Goal: Task Accomplishment & Management: Use online tool/utility

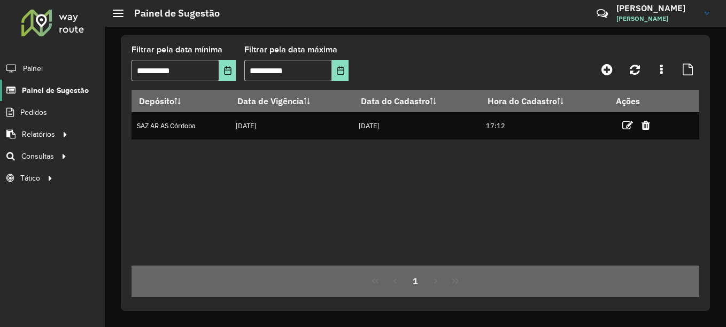
drag, startPoint x: 0, startPoint y: 0, endPoint x: 60, endPoint y: 93, distance: 110.2
click at [60, 93] on span "Painel de Sugestão" at bounding box center [55, 90] width 67 height 11
click at [145, 153] on span "Roteirização" at bounding box center [142, 156] width 43 height 11
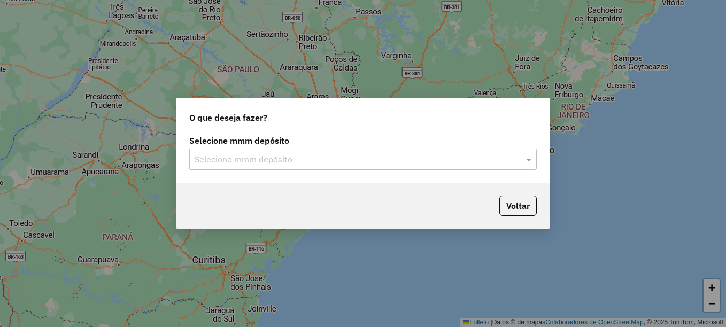
click at [265, 163] on input "text" at bounding box center [352, 159] width 315 height 13
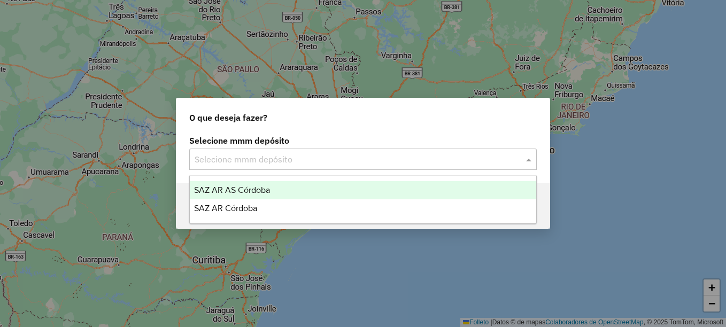
click at [228, 190] on span "SAZ AR AS Córdoba" at bounding box center [232, 190] width 76 height 9
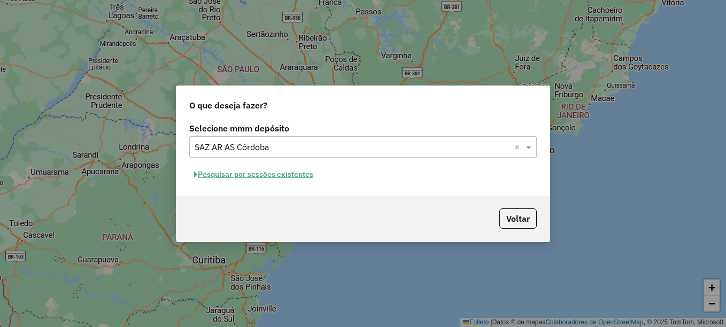
click at [265, 172] on font "Pesquisar por sessões existentes" at bounding box center [255, 175] width 115 height 10
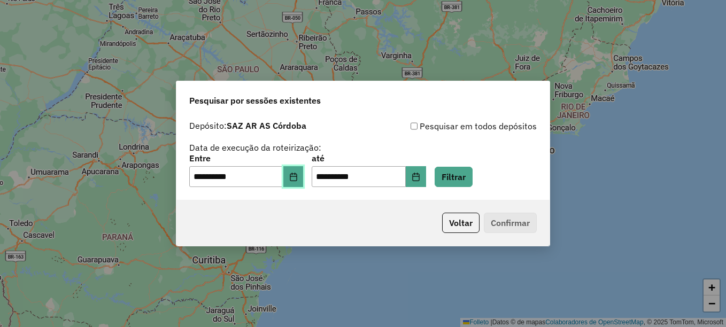
click at [298, 180] on icon "Elija la fecha" at bounding box center [293, 177] width 9 height 9
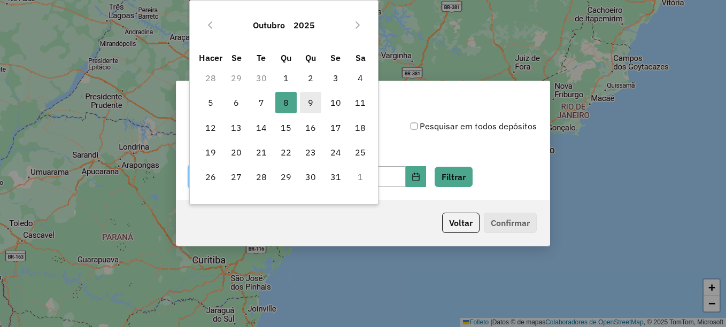
click at [312, 104] on font "9" at bounding box center [310, 102] width 5 height 13
type input "**********"
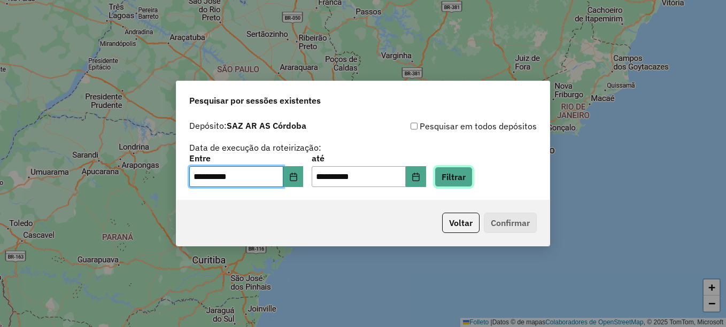
click at [472, 172] on button "Filtrar" at bounding box center [454, 177] width 38 height 20
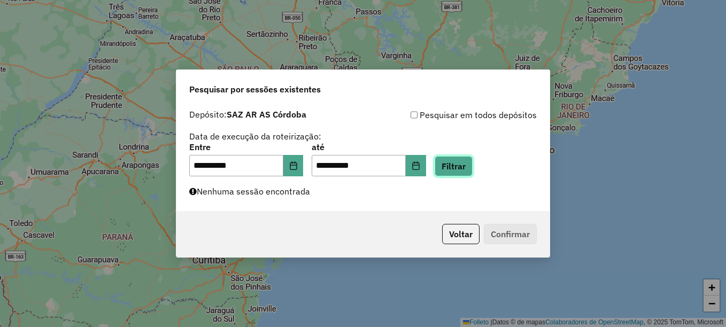
click at [463, 170] on button "Filtrar" at bounding box center [454, 166] width 38 height 20
click at [455, 165] on button "Filtrar" at bounding box center [454, 166] width 38 height 20
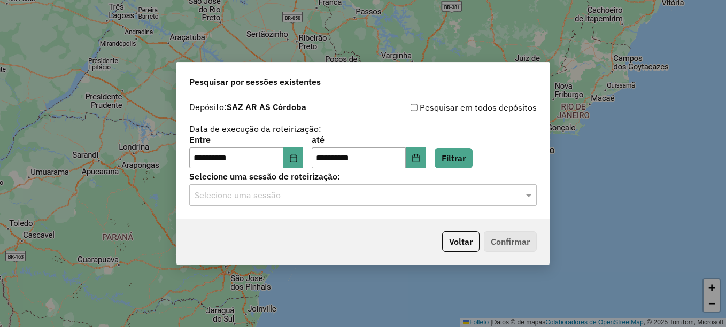
click at [278, 199] on input "text" at bounding box center [352, 195] width 315 height 13
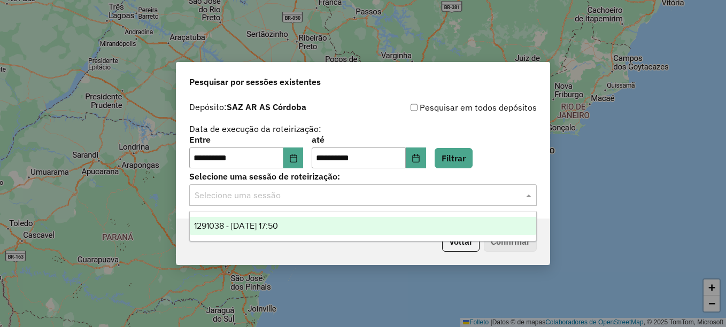
click at [278, 226] on span "1291038 - 09/10/2025 17:50" at bounding box center [236, 225] width 84 height 9
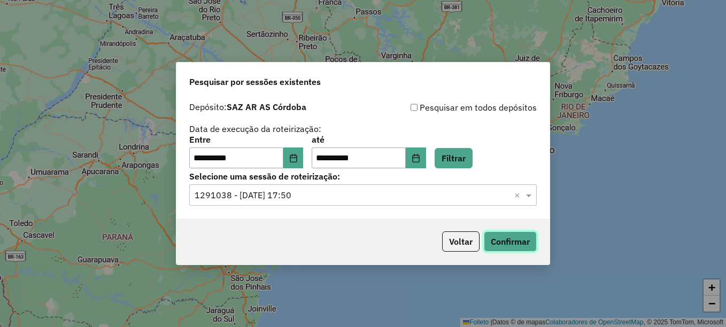
click at [504, 242] on button "Confirmar" at bounding box center [510, 242] width 53 height 20
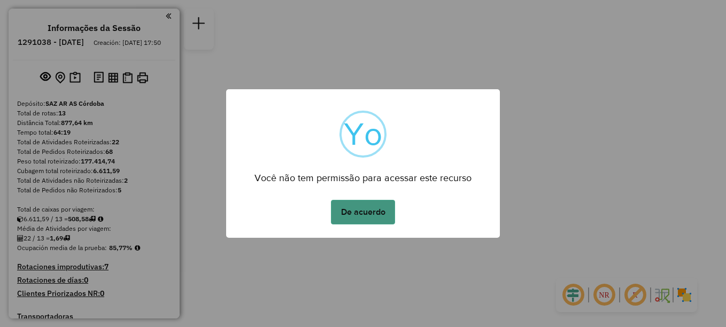
click at [358, 210] on button "De acuerdo" at bounding box center [363, 212] width 64 height 25
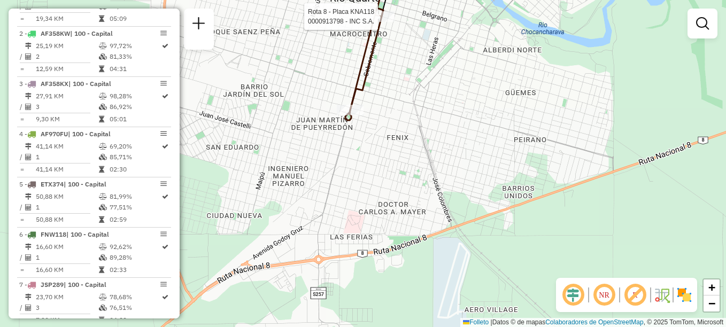
select select "**********"
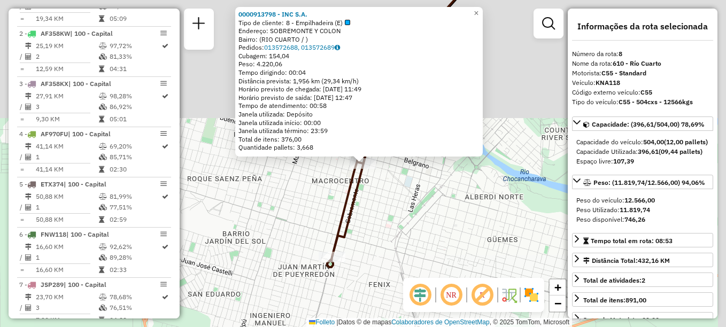
scroll to position [733, 0]
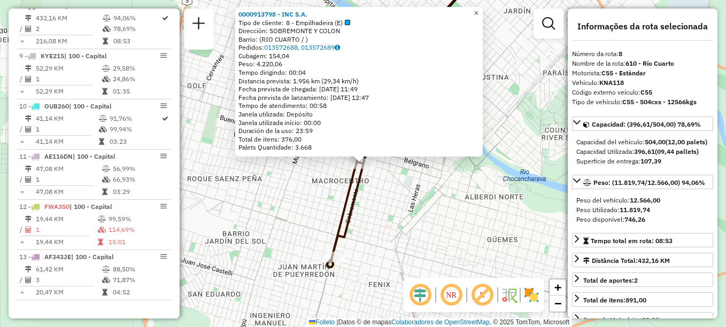
click at [483, 10] on link "×" at bounding box center [476, 13] width 13 height 13
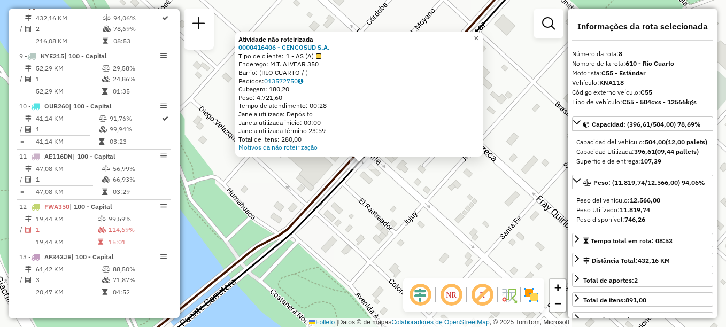
click at [479, 36] on span "×" at bounding box center [476, 38] width 5 height 9
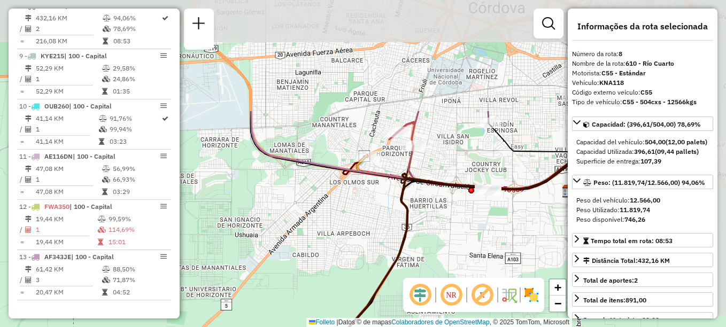
drag, startPoint x: 412, startPoint y: 102, endPoint x: 345, endPoint y: 232, distance: 146.4
click at [345, 232] on div "Janela de atendimento Grade de atendimento Capacidade Transportadoras Veículos …" at bounding box center [363, 163] width 726 height 327
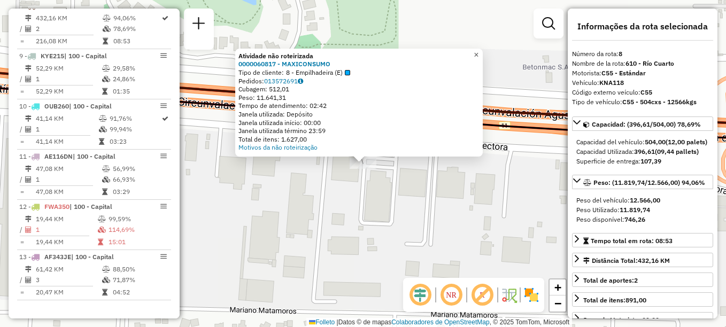
click at [479, 51] on span "×" at bounding box center [476, 54] width 5 height 9
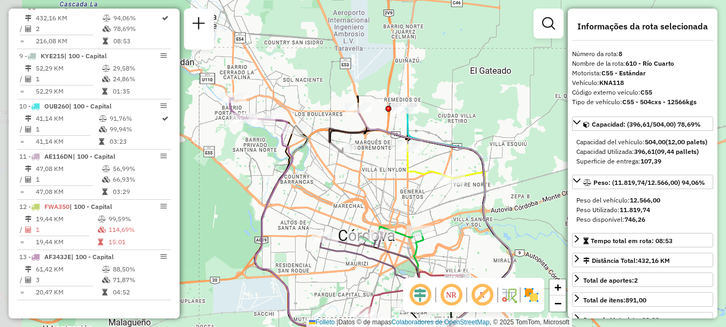
drag, startPoint x: 287, startPoint y: 166, endPoint x: 318, endPoint y: 256, distance: 94.5
click at [318, 256] on div "Janela de atendimento Grade de atendimento Capacidade Transportadoras Veículos …" at bounding box center [363, 163] width 726 height 327
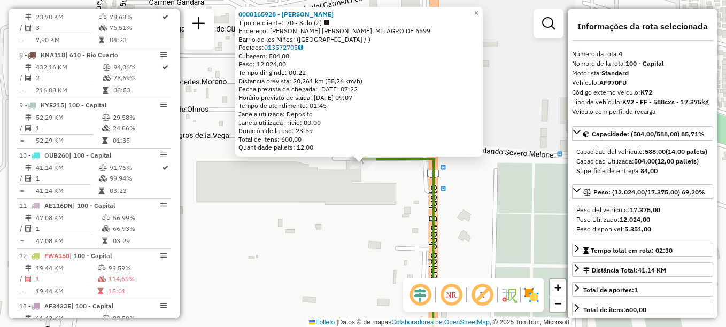
scroll to position [532, 0]
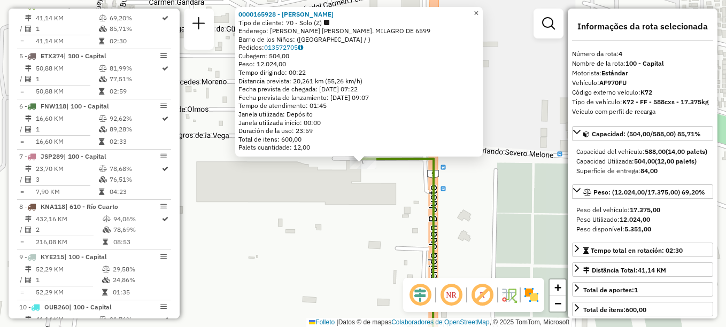
click at [479, 13] on span "×" at bounding box center [476, 13] width 5 height 9
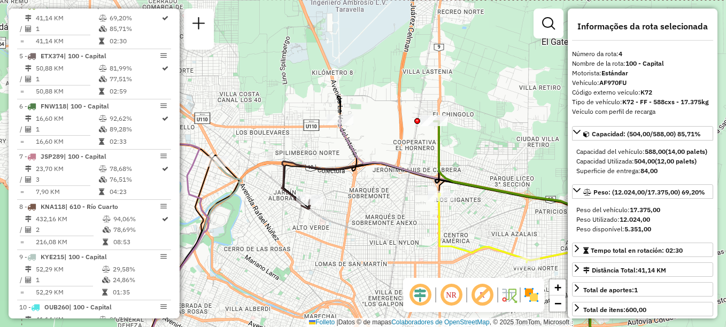
drag, startPoint x: 363, startPoint y: 166, endPoint x: 422, endPoint y: 153, distance: 61.1
click at [426, 165] on icon at bounding box center [472, 240] width 264 height 241
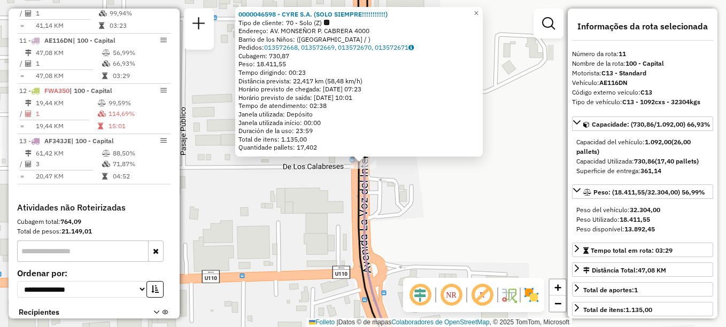
scroll to position [883, 0]
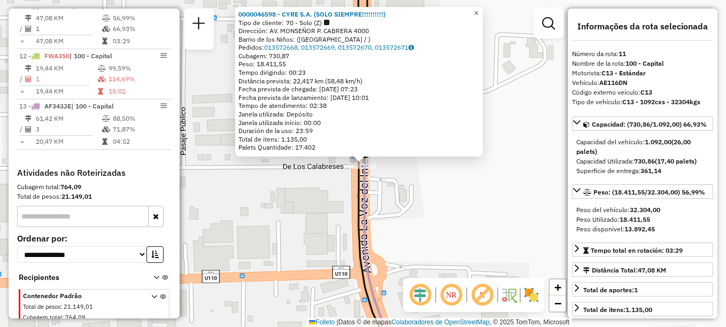
click at [479, 11] on span "×" at bounding box center [476, 13] width 5 height 9
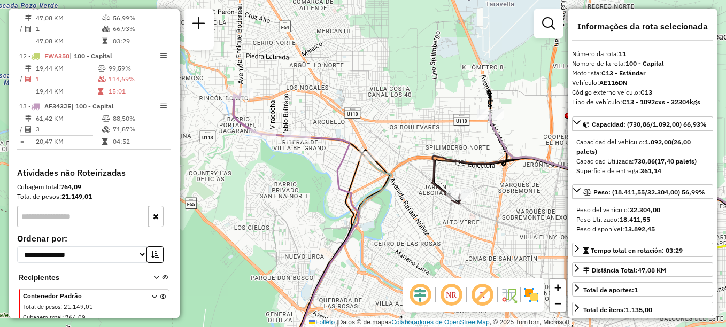
drag, startPoint x: 326, startPoint y: 158, endPoint x: 360, endPoint y: 156, distance: 34.3
click at [360, 156] on div "Janela de atendimento Grade de atendimento Capacidade Transportadoras Veículos …" at bounding box center [363, 163] width 726 height 327
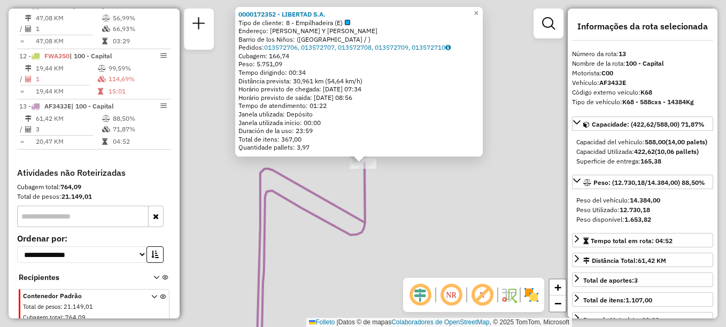
scroll to position [911, 0]
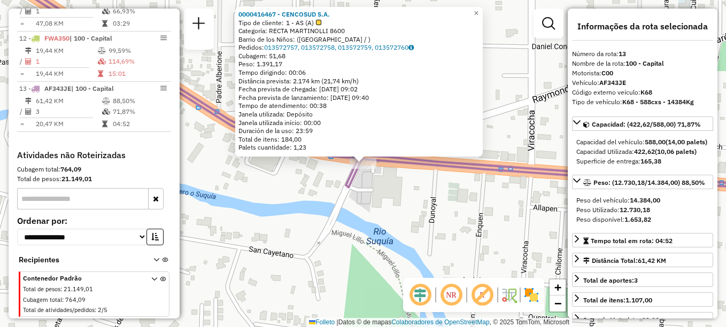
drag, startPoint x: 387, startPoint y: 213, endPoint x: 324, endPoint y: 148, distance: 90.8
click at [324, 148] on div "0000416467 - CENCOSUD S.A. Tipo de cliente: 1 - AS (A) Categoría: RECTA MARTINO…" at bounding box center [363, 163] width 726 height 327
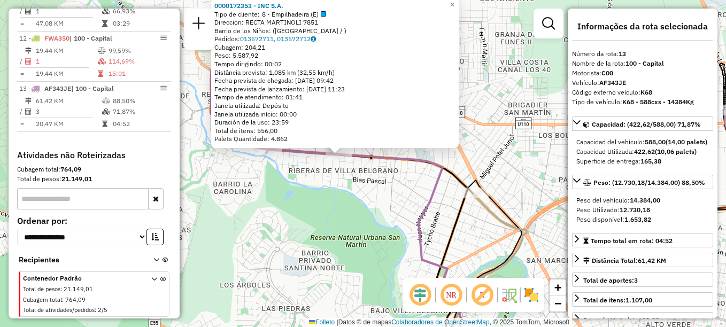
drag, startPoint x: 362, startPoint y: 190, endPoint x: 276, endPoint y: 152, distance: 94.1
click at [277, 153] on div "0000172353 - INC S.A. Tipo de cliente: 8 - Empilhadeira (E) Dirección: RECTA MA…" at bounding box center [363, 163] width 726 height 327
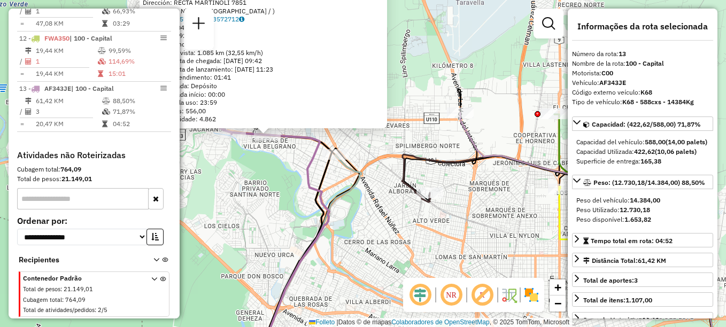
click at [310, 152] on icon at bounding box center [267, 226] width 126 height 268
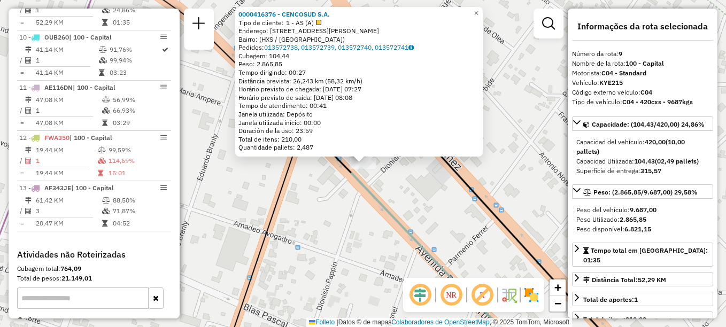
scroll to position [783, 0]
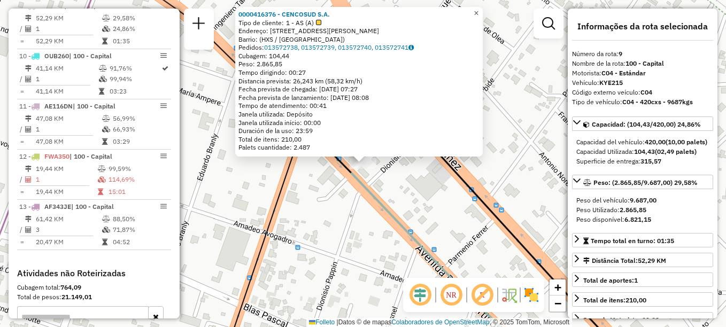
click at [479, 12] on span "×" at bounding box center [476, 13] width 5 height 9
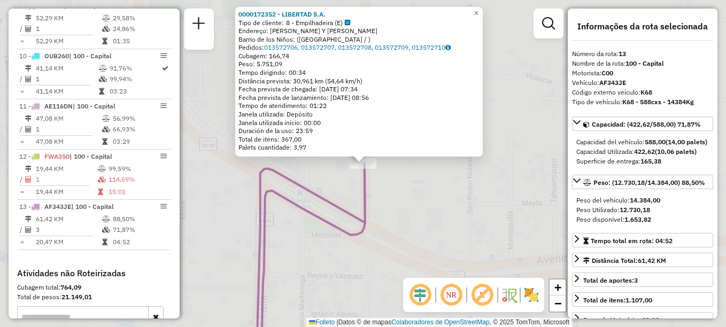
scroll to position [911, 0]
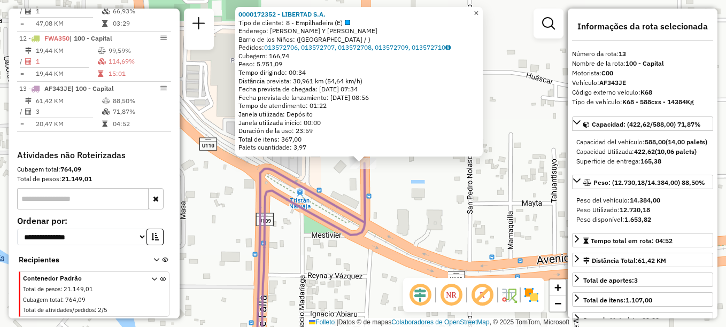
click at [479, 11] on span "×" at bounding box center [476, 13] width 5 height 9
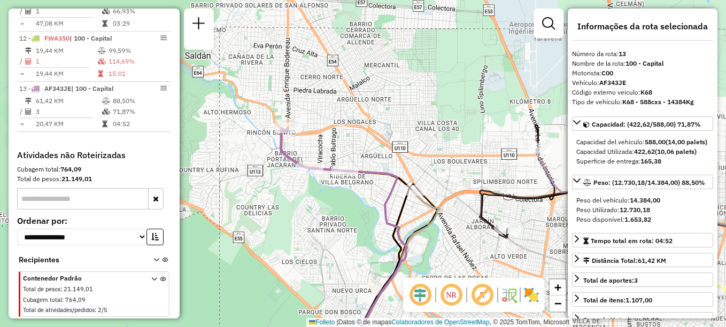
drag, startPoint x: 419, startPoint y: 225, endPoint x: 364, endPoint y: 153, distance: 91.1
click at [364, 191] on icon at bounding box center [394, 275] width 90 height 169
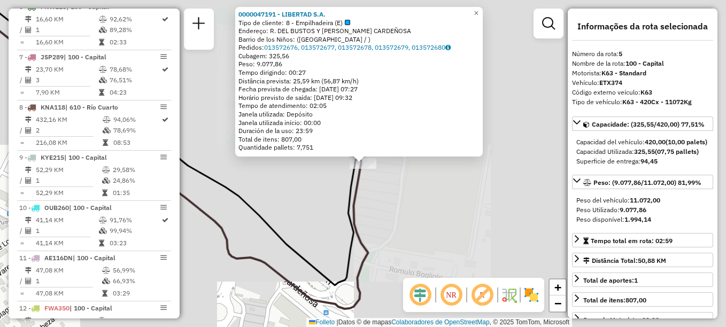
scroll to position [582, 0]
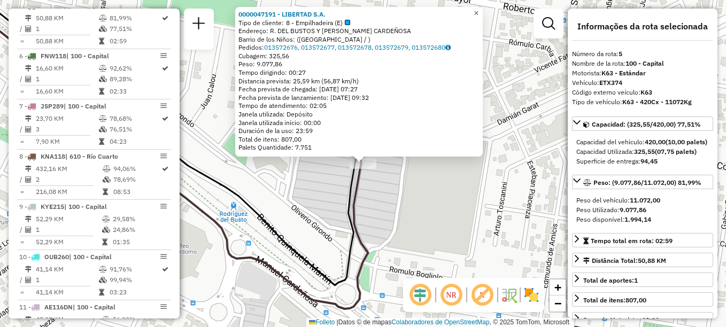
click at [483, 10] on link "×" at bounding box center [476, 13] width 13 height 13
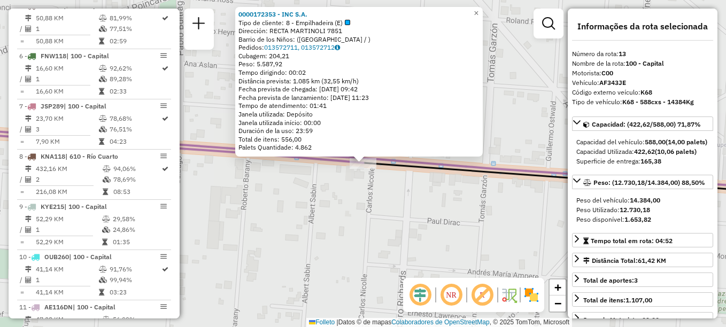
scroll to position [911, 0]
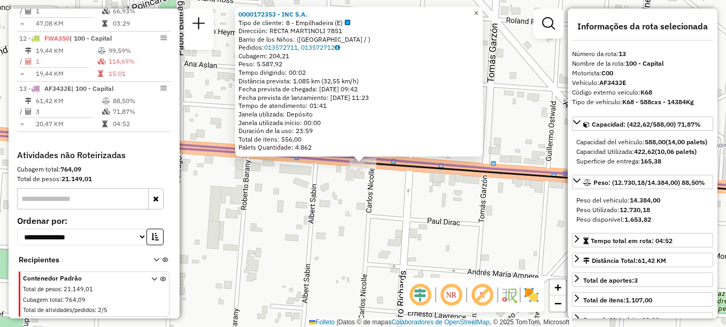
click at [479, 11] on span "×" at bounding box center [476, 13] width 5 height 9
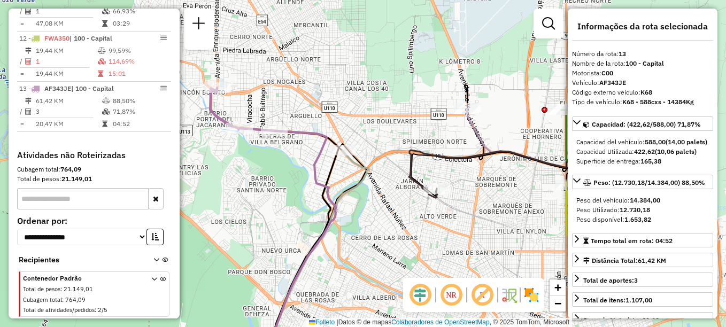
drag, startPoint x: 333, startPoint y: 161, endPoint x: 267, endPoint y: 195, distance: 74.1
click at [267, 195] on div "Janela de atendimento Grade de atendimento Capacidade Transportadoras Veículos …" at bounding box center [363, 163] width 726 height 327
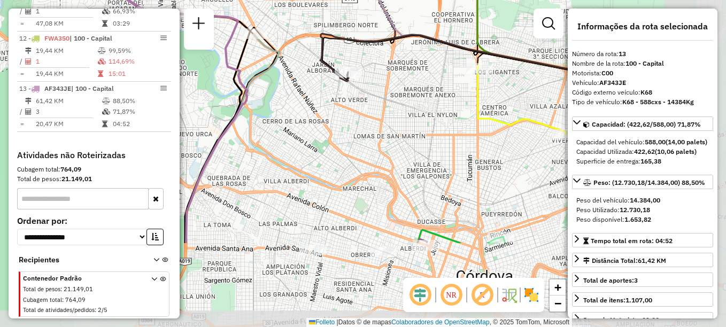
drag, startPoint x: 395, startPoint y: 255, endPoint x: 304, endPoint y: 141, distance: 145.7
click at [304, 141] on div "Janela de atendimento Grade de atendimento Capacidade Transportadoras Veículos …" at bounding box center [363, 163] width 726 height 327
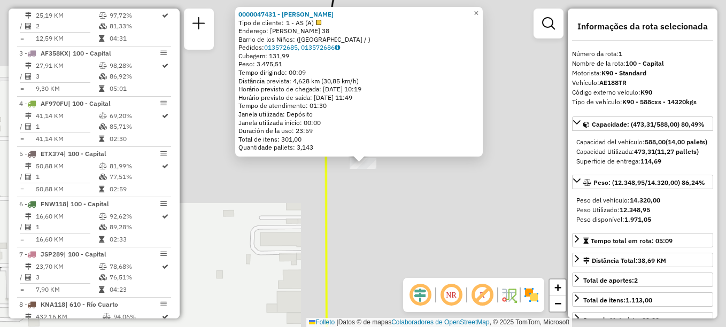
scroll to position [381, 0]
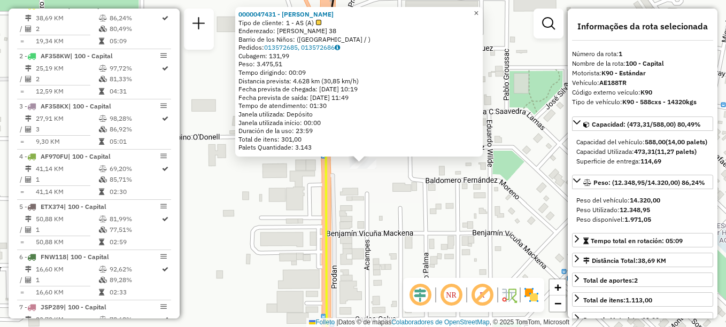
click at [479, 9] on span "×" at bounding box center [476, 13] width 5 height 9
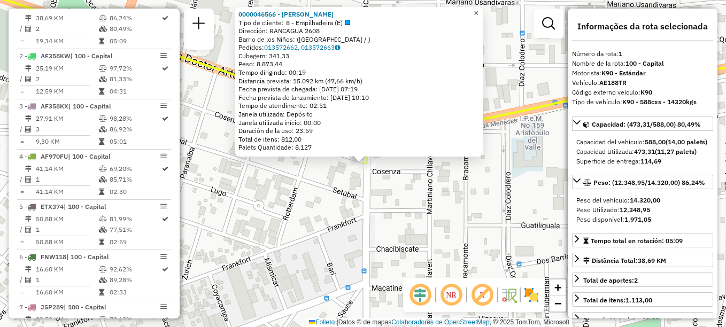
click at [483, 9] on link "×" at bounding box center [476, 13] width 13 height 13
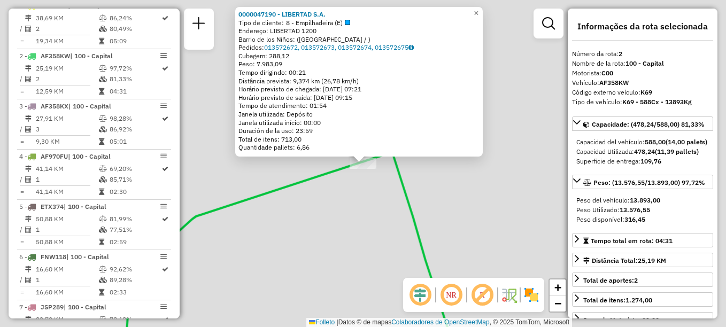
scroll to position [431, 0]
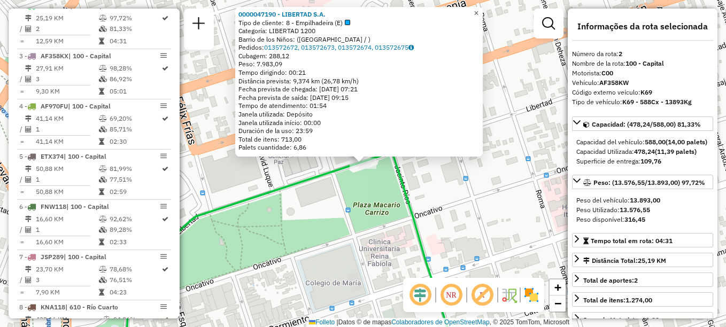
click at [479, 9] on span "×" at bounding box center [476, 13] width 5 height 9
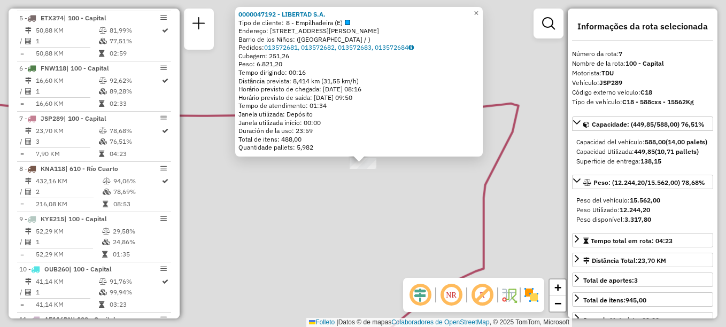
scroll to position [682, 0]
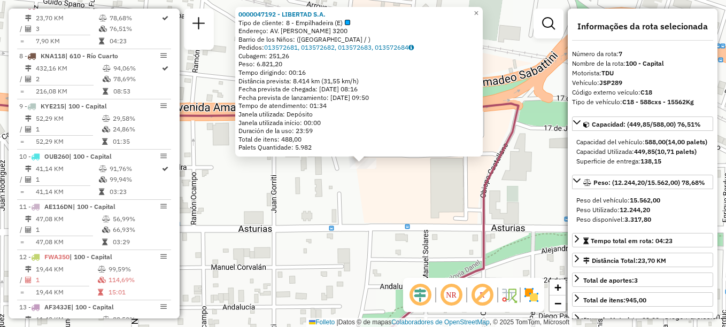
drag, startPoint x: 437, startPoint y: 199, endPoint x: 443, endPoint y: 71, distance: 129.0
click at [443, 73] on div "0000047192 - LIBERTAD S.A. Tipo de cliente: 8 - Empilhadeira (E) Endereço: AV. …" at bounding box center [363, 163] width 726 height 327
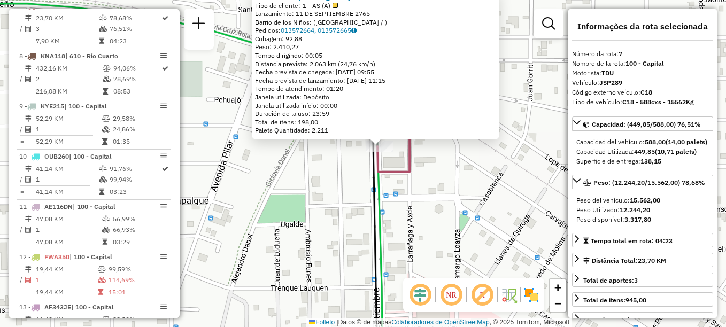
drag, startPoint x: 333, startPoint y: 219, endPoint x: 372, endPoint y: 181, distance: 54.5
click at [372, 181] on div "0000046567 - MARIANO S.A. Tipo de cliente: 1 - AS (A) Lanzamiento: 11 DE SEPTIE…" at bounding box center [363, 163] width 726 height 327
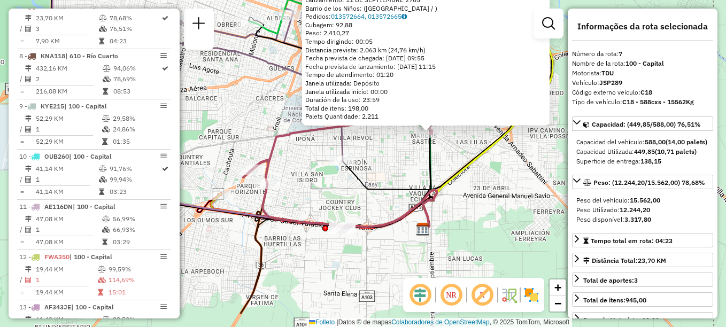
drag, startPoint x: 353, startPoint y: 228, endPoint x: 410, endPoint y: 179, distance: 74.6
click at [410, 180] on div "0000046567 - MARIANO S.A. Tipo de cliente: 1 - AS (A) Lanzamiento: 11 DE SEPTIE…" at bounding box center [363, 163] width 726 height 327
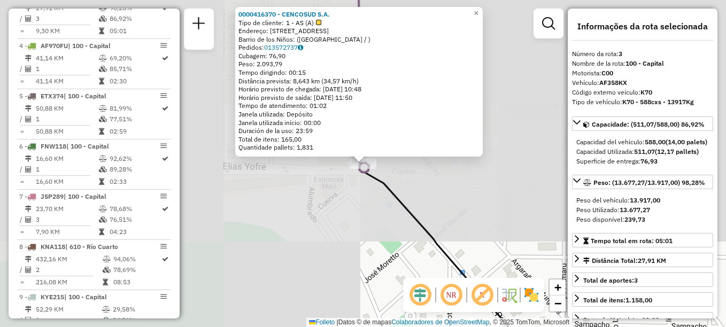
scroll to position [481, 0]
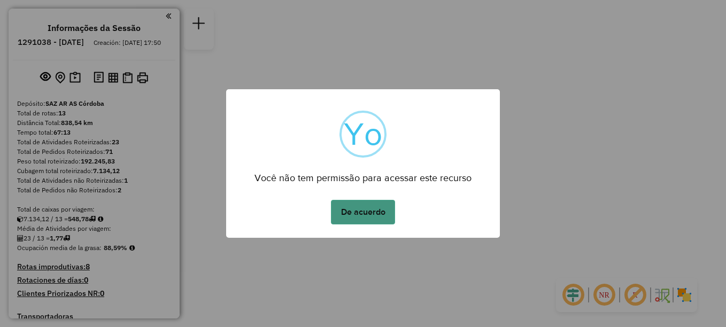
click at [372, 206] on button "De acuerdo" at bounding box center [363, 212] width 64 height 25
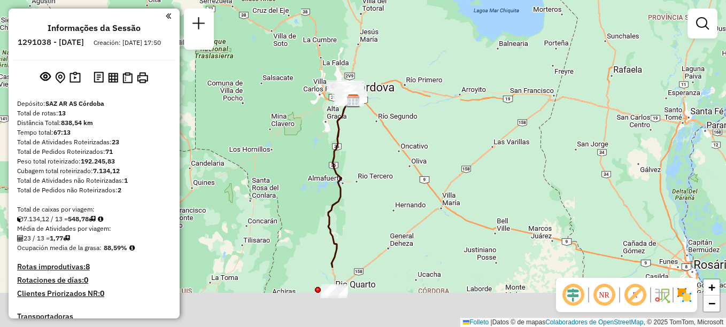
drag, startPoint x: 373, startPoint y: 151, endPoint x: 378, endPoint y: 52, distance: 99.0
click at [378, 71] on div "Janela de atendimento Grade de atendimento Capacidade Transportadoras Veículos …" at bounding box center [363, 163] width 726 height 327
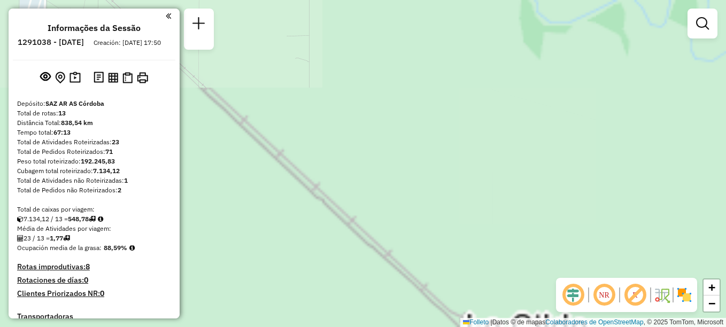
drag, startPoint x: 328, startPoint y: 148, endPoint x: 429, endPoint y: 252, distance: 145.6
click at [429, 252] on div "Janela de atendimento Grade de atendimento Capacidade Transportadoras Veículos …" at bounding box center [363, 163] width 726 height 327
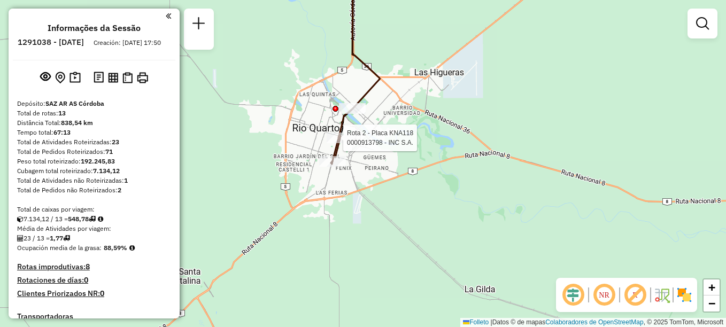
select select "**********"
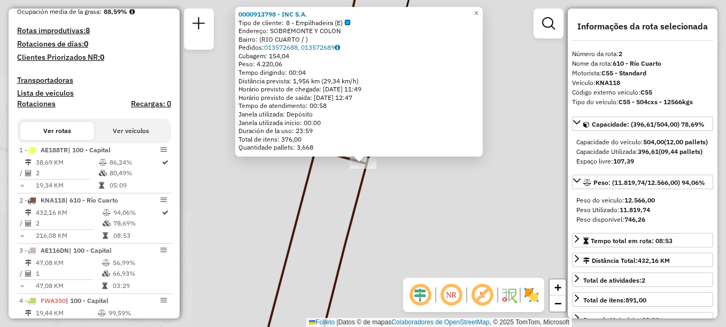
scroll to position [431, 0]
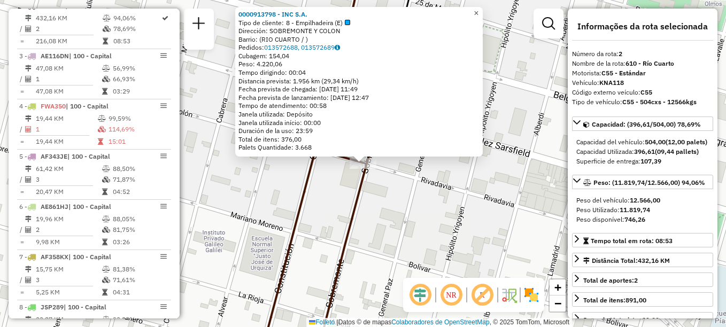
click at [479, 9] on span "×" at bounding box center [476, 13] width 5 height 9
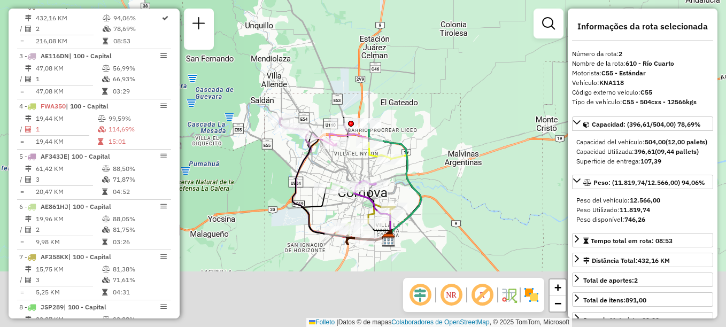
drag, startPoint x: 389, startPoint y: 92, endPoint x: 392, endPoint y: 59, distance: 32.8
click at [392, 59] on div "Janela de atendimento Grade de atendimento Capacidade Transportadoras Veículos …" at bounding box center [363, 163] width 726 height 327
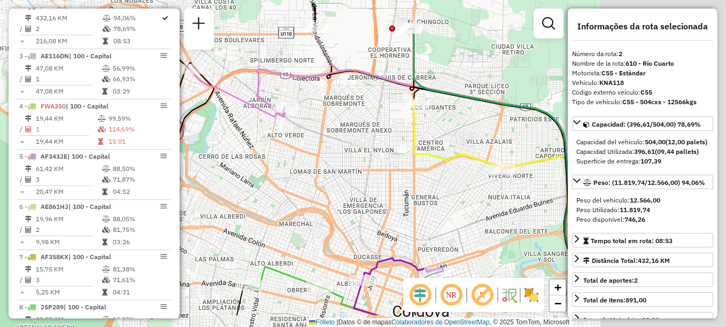
click at [278, 133] on div "Janela de atendimento Grade de atendimento Capacidade Transportadoras Veículos …" at bounding box center [363, 163] width 726 height 327
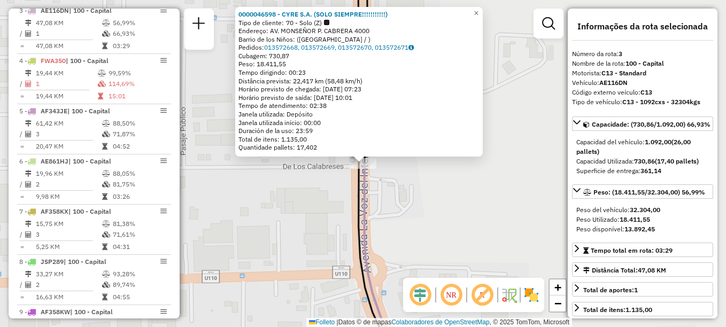
scroll to position [481, 0]
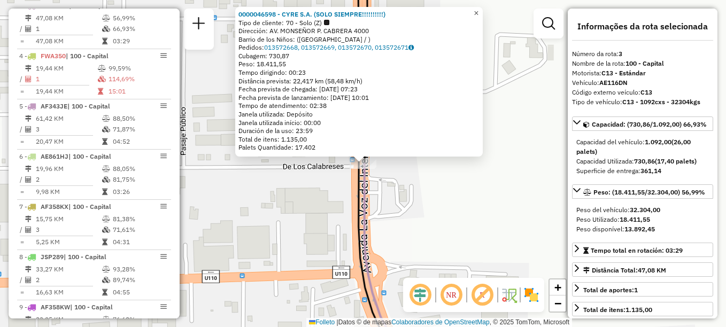
click at [479, 10] on span "×" at bounding box center [476, 13] width 5 height 9
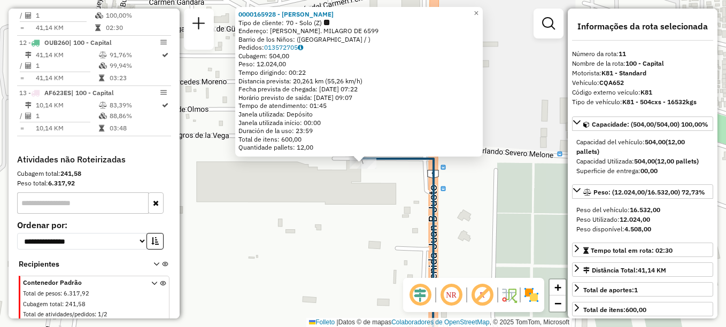
scroll to position [883, 0]
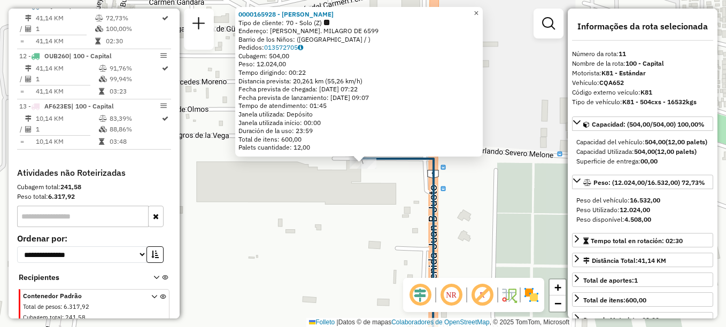
click at [479, 9] on span "×" at bounding box center [476, 13] width 5 height 9
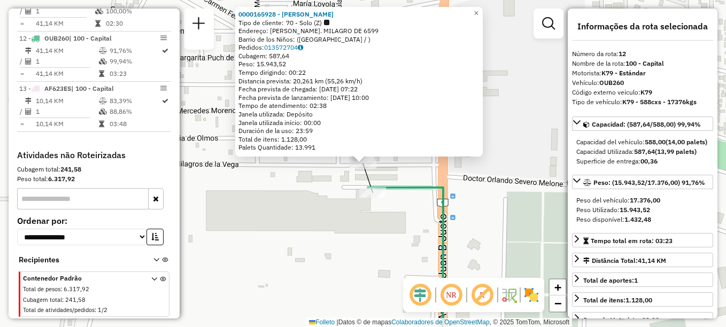
scroll to position [911, 0]
drag, startPoint x: 484, startPoint y: 12, endPoint x: 343, endPoint y: 85, distance: 159.5
click at [479, 13] on span "×" at bounding box center [476, 13] width 5 height 9
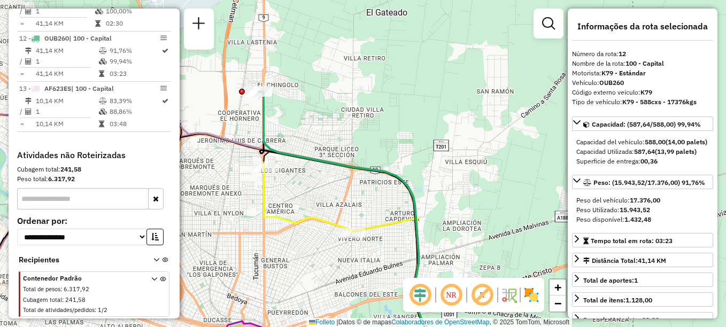
drag, startPoint x: 328, startPoint y: 141, endPoint x: 386, endPoint y: 73, distance: 88.7
click at [386, 74] on div "Janela de atendimento Grade de atendimento Capacidade Transportadoras Veículos …" at bounding box center [363, 163] width 726 height 327
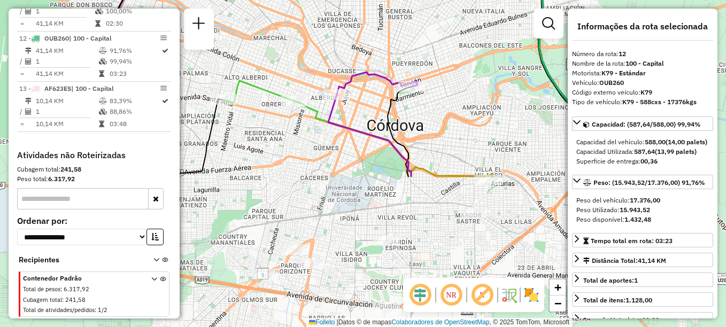
drag, startPoint x: 409, startPoint y: 135, endPoint x: 459, endPoint y: 32, distance: 115.5
click at [459, 32] on div "Janela de atendimento Grade de atendimento Capacidade Transportadoras Veículos …" at bounding box center [363, 163] width 726 height 327
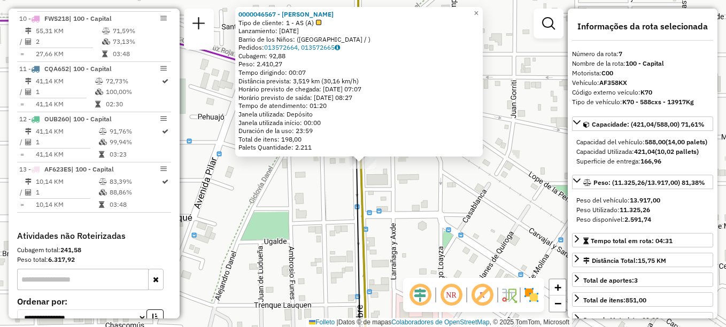
scroll to position [682, 0]
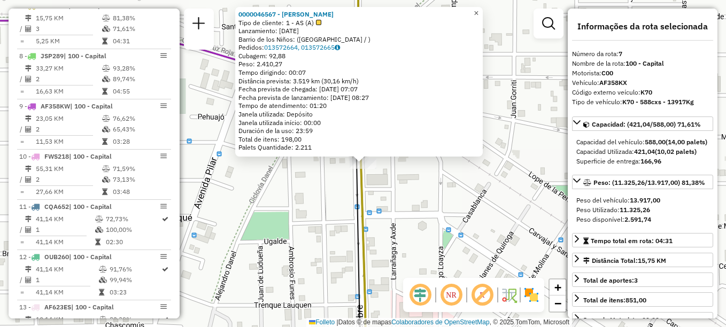
click at [480, 12] on link "×" at bounding box center [476, 13] width 13 height 13
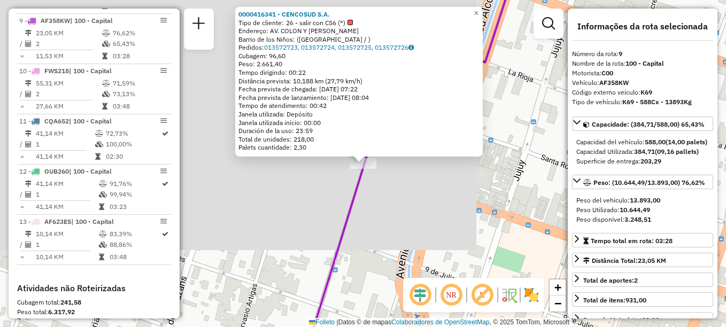
scroll to position [783, 0]
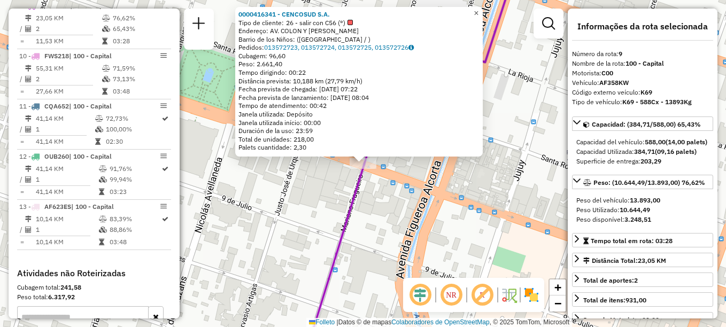
click at [479, 10] on span "×" at bounding box center [476, 13] width 5 height 9
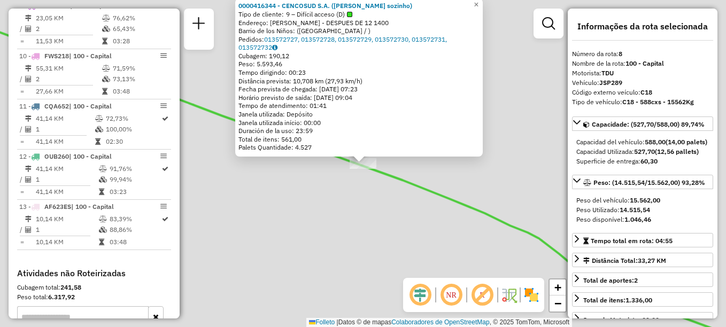
scroll to position [733, 0]
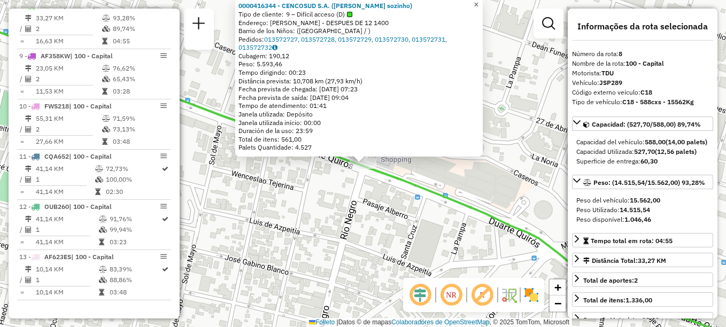
click at [479, 5] on span "×" at bounding box center [476, 4] width 5 height 9
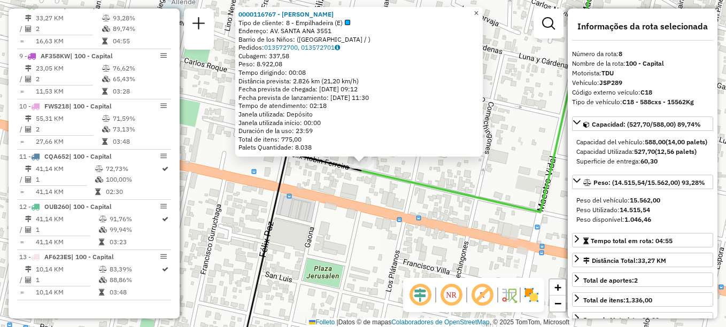
click at [479, 12] on span "×" at bounding box center [476, 13] width 5 height 9
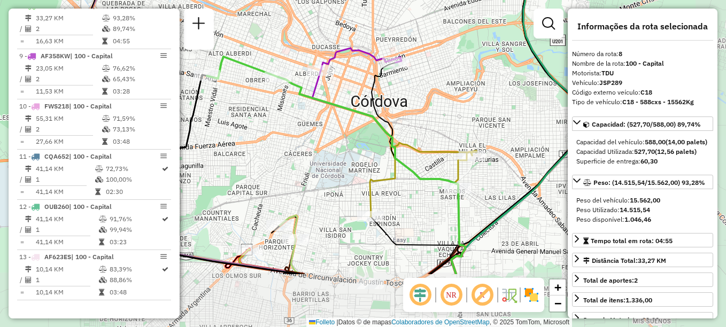
drag, startPoint x: 300, startPoint y: 151, endPoint x: 290, endPoint y: 116, distance: 36.6
click at [290, 119] on div "Janela de atendimento Grade de atendimento Capacidade Transportadoras Veículos …" at bounding box center [363, 163] width 726 height 327
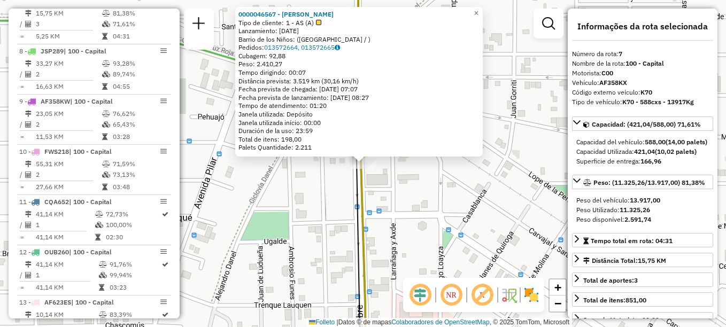
scroll to position [682, 0]
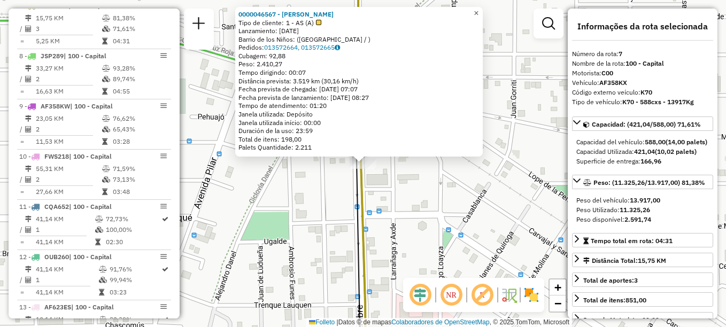
click at [479, 9] on span "×" at bounding box center [476, 13] width 5 height 9
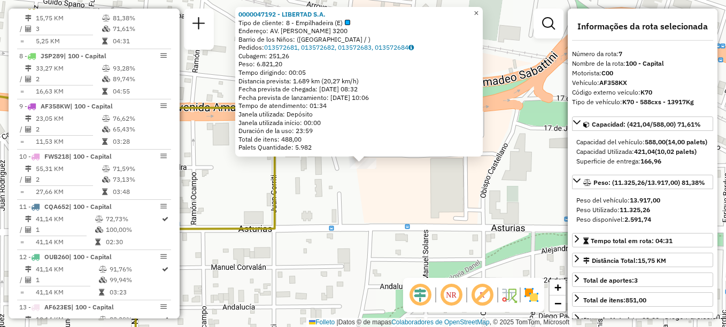
click at [479, 10] on span "×" at bounding box center [476, 13] width 5 height 9
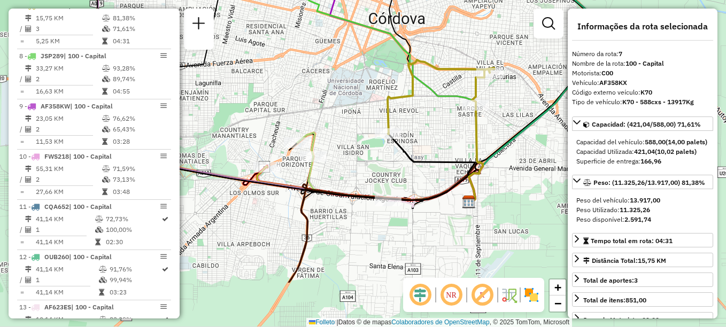
drag, startPoint x: 464, startPoint y: 145, endPoint x: 491, endPoint y: 119, distance: 37.4
click at [491, 119] on div "Janela de atendimento Grade de atendimento Capacidade Transportadoras Veículos …" at bounding box center [363, 163] width 726 height 327
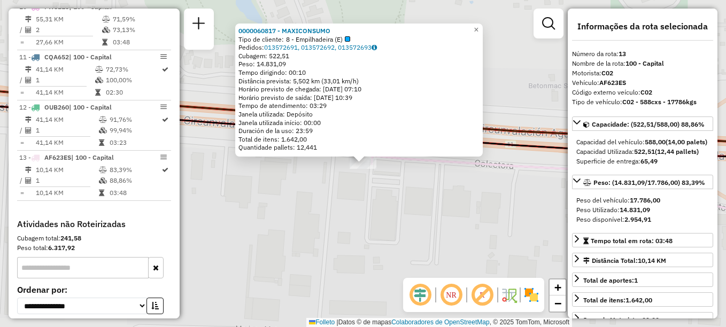
scroll to position [911, 0]
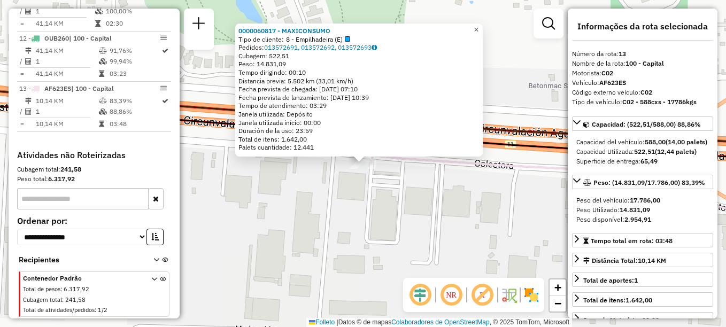
click at [479, 30] on span "×" at bounding box center [476, 29] width 5 height 9
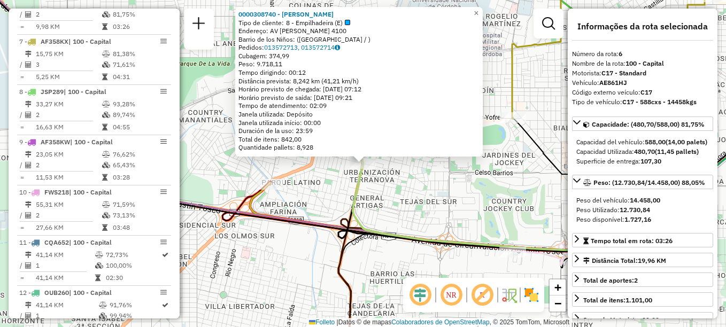
scroll to position [632, 0]
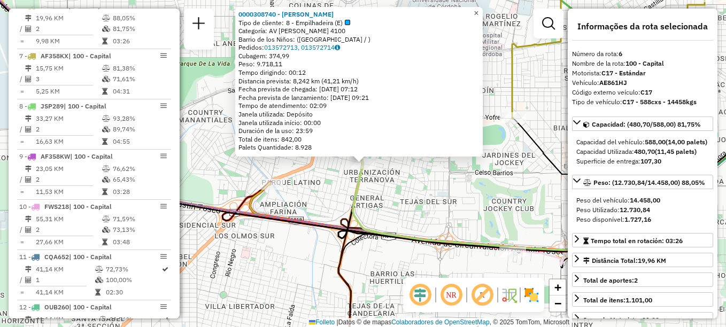
click at [479, 14] on span "×" at bounding box center [476, 13] width 5 height 9
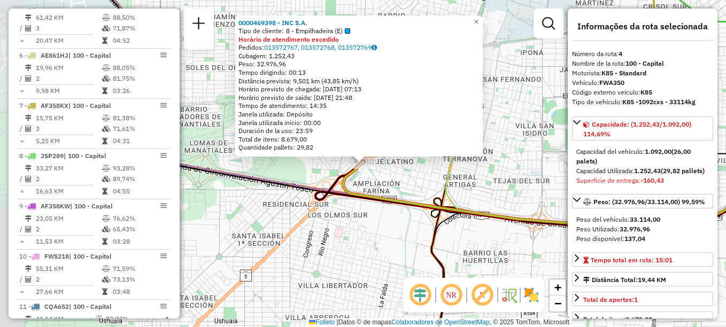
scroll to position [532, 0]
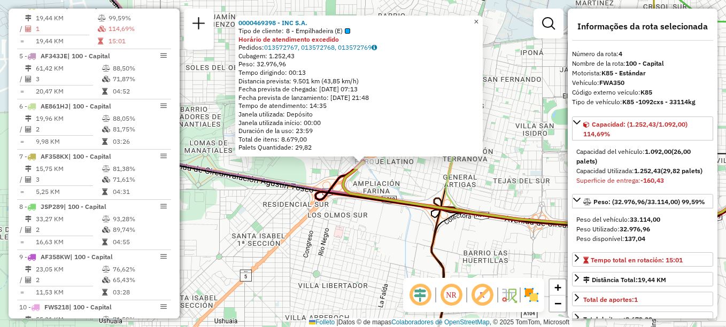
click at [479, 17] on span "×" at bounding box center [476, 21] width 5 height 9
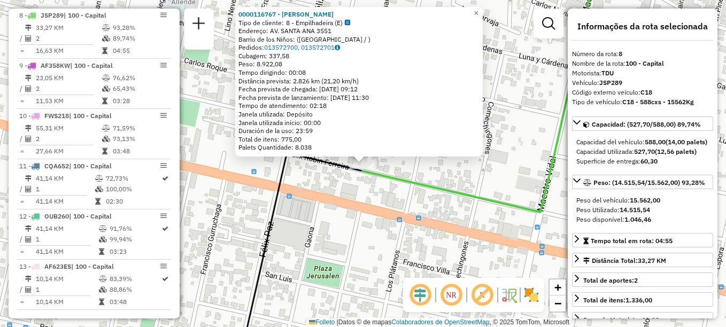
scroll to position [733, 0]
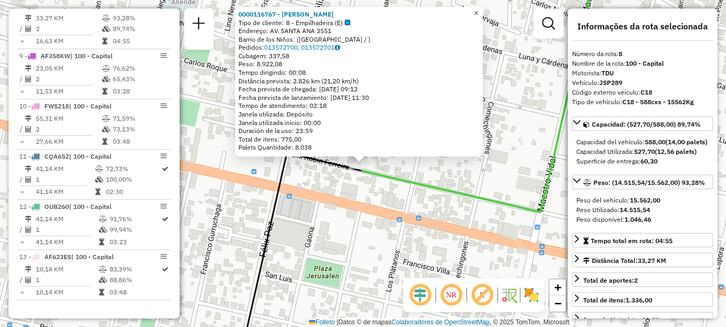
click at [479, 10] on span "×" at bounding box center [476, 13] width 5 height 9
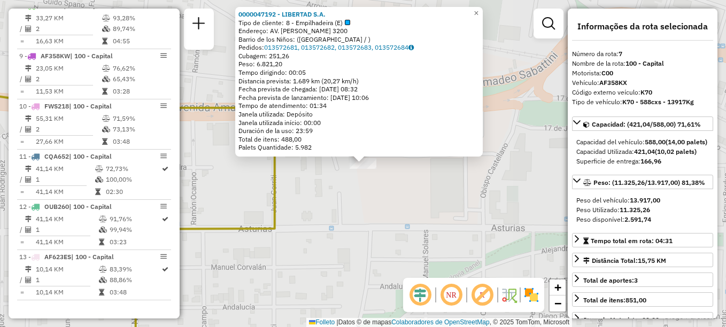
scroll to position [682, 0]
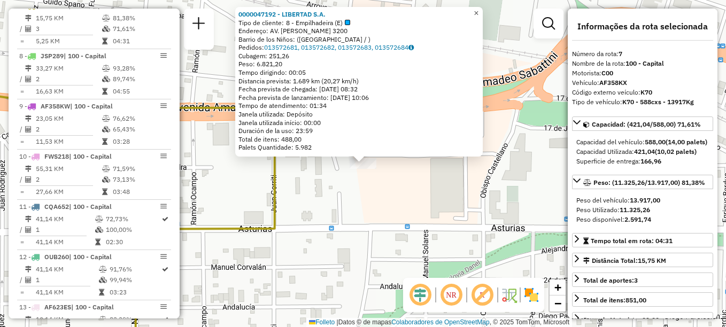
click at [479, 10] on span "×" at bounding box center [476, 13] width 5 height 9
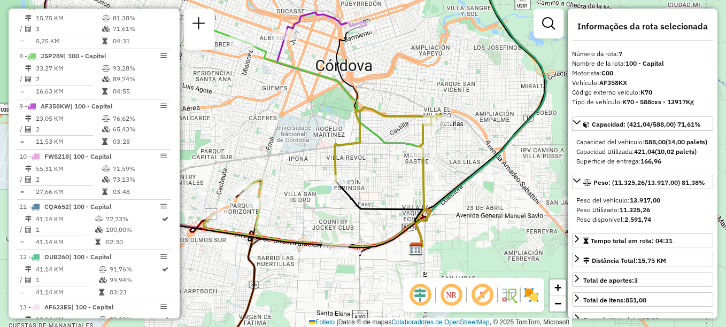
drag, startPoint x: 370, startPoint y: 211, endPoint x: 388, endPoint y: 187, distance: 29.7
click at [397, 192] on icon at bounding box center [378, 214] width 87 height 67
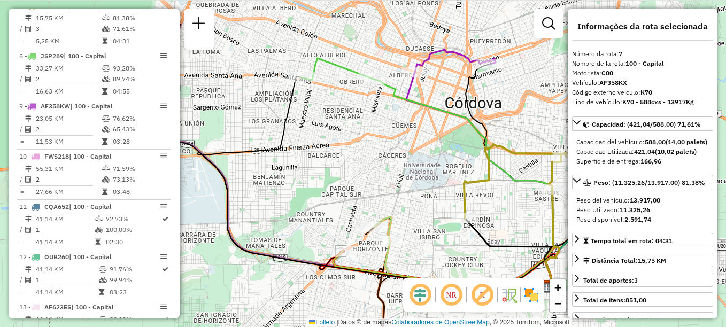
drag, startPoint x: 302, startPoint y: 200, endPoint x: 404, endPoint y: 256, distance: 116.5
click at [404, 256] on div "Janela de atendimento Grade de atendimento Capacidade Transportadoras Veículos …" at bounding box center [363, 163] width 726 height 327
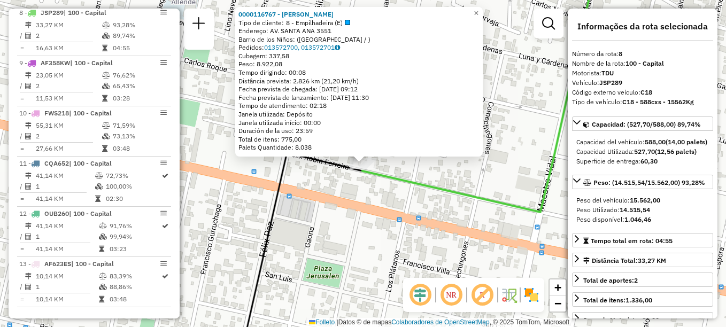
scroll to position [733, 0]
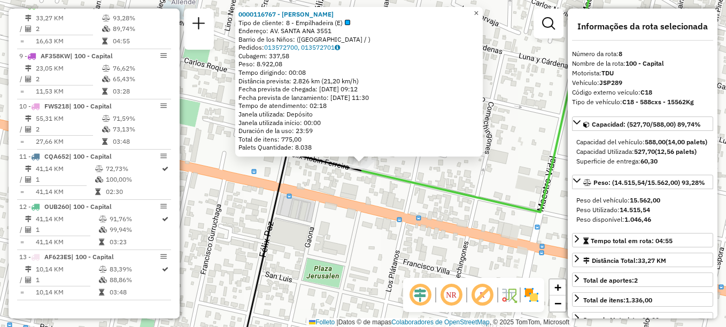
click at [479, 9] on span "×" at bounding box center [476, 13] width 5 height 9
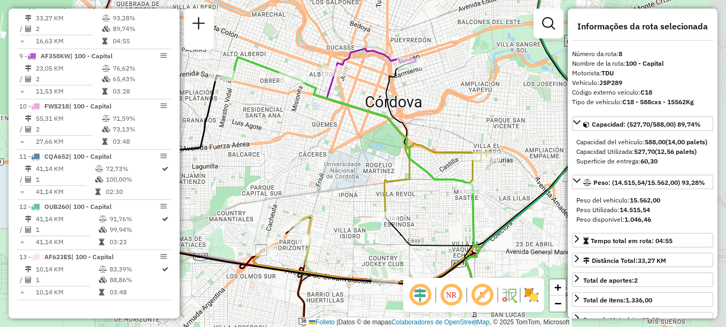
drag, startPoint x: 391, startPoint y: 187, endPoint x: 319, endPoint y: 144, distance: 83.5
click at [319, 144] on div "Janela de atendimento Grade de atendimento Capacidade Transportadoras Veículos …" at bounding box center [363, 163] width 726 height 327
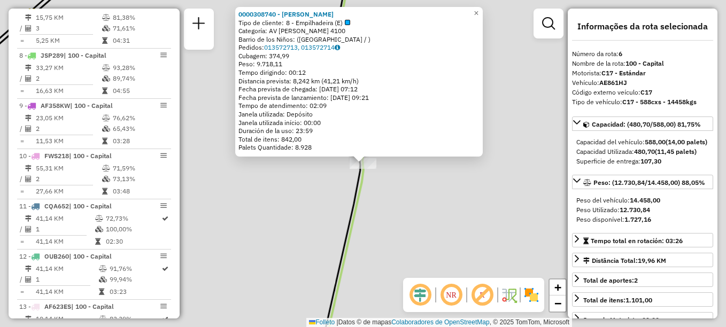
scroll to position [632, 0]
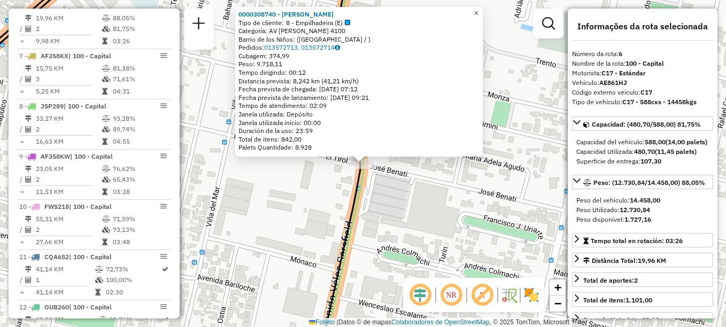
click at [479, 12] on span "×" at bounding box center [476, 13] width 5 height 9
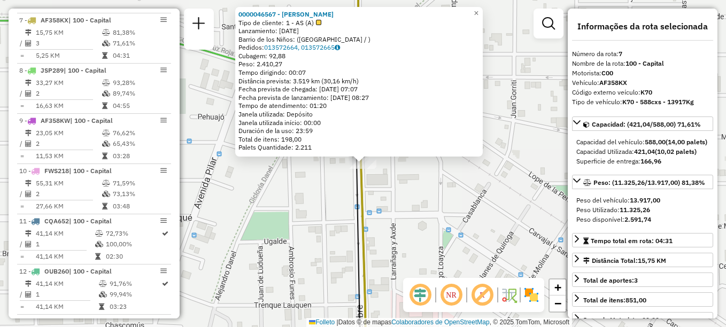
scroll to position [682, 0]
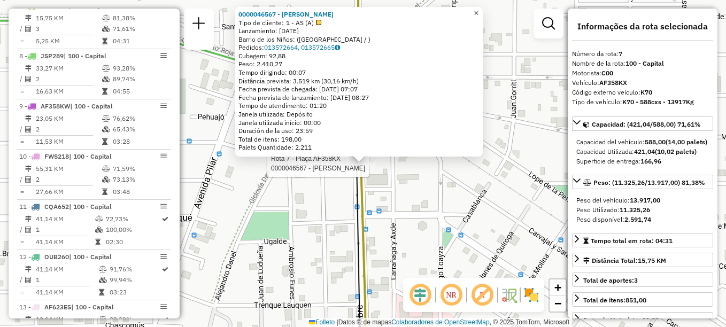
click at [479, 13] on span "×" at bounding box center [476, 13] width 5 height 9
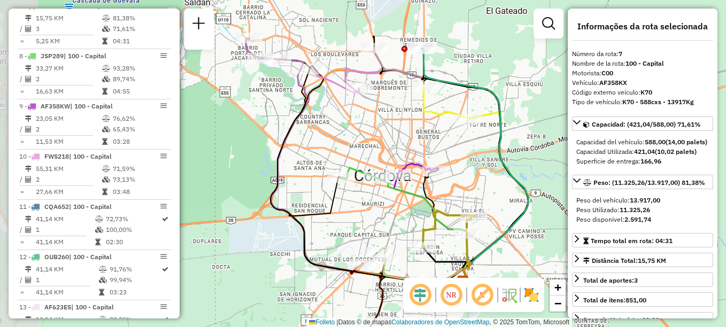
drag, startPoint x: 348, startPoint y: 236, endPoint x: 450, endPoint y: 274, distance: 109.1
click at [450, 274] on icon at bounding box center [426, 270] width 87 height 22
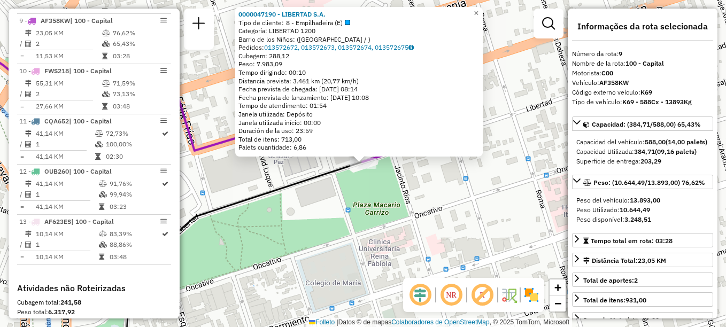
scroll to position [783, 0]
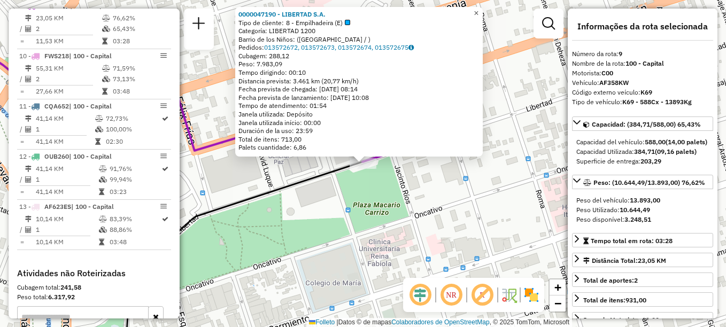
click at [479, 9] on span "×" at bounding box center [476, 13] width 5 height 9
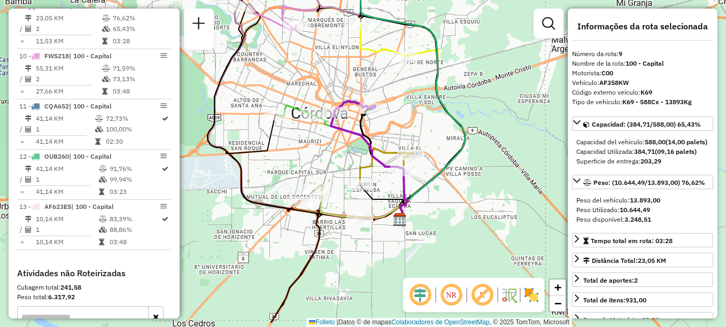
drag, startPoint x: 379, startPoint y: 110, endPoint x: 344, endPoint y: 71, distance: 51.9
click at [344, 71] on div "Janela de atendimento Grade de atendimento Capacidade Transportadoras Veículos …" at bounding box center [363, 163] width 726 height 327
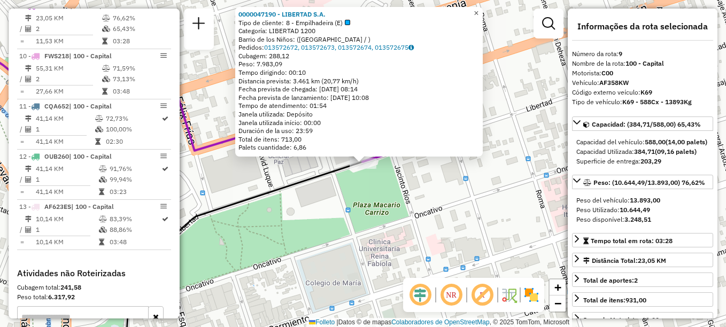
click at [479, 12] on span "×" at bounding box center [476, 13] width 5 height 9
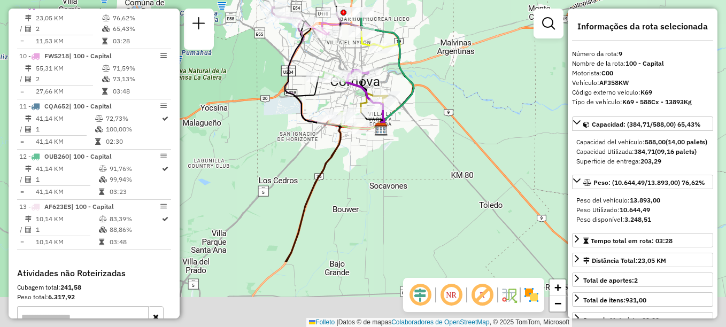
drag, startPoint x: 348, startPoint y: 149, endPoint x: 351, endPoint y: 44, distance: 104.3
click at [351, 43] on div "Rota 1 - Placa AE188TR 0000047431 - MARIANO S.A. Janela de atendimento Grade de…" at bounding box center [363, 163] width 726 height 327
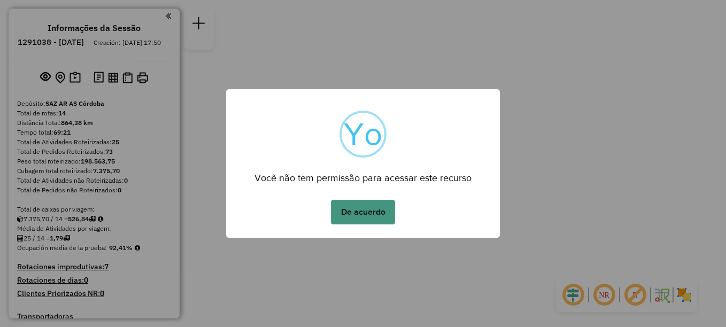
click at [351, 220] on button "De acuerdo" at bounding box center [363, 212] width 64 height 25
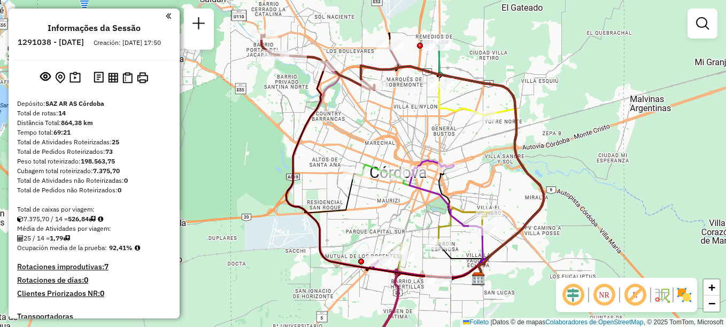
drag, startPoint x: 333, startPoint y: 92, endPoint x: 387, endPoint y: 158, distance: 84.8
click at [387, 158] on div "Janela de atendimento Grade de atendimento Capacidade Transportadoras Veículos …" at bounding box center [363, 163] width 726 height 327
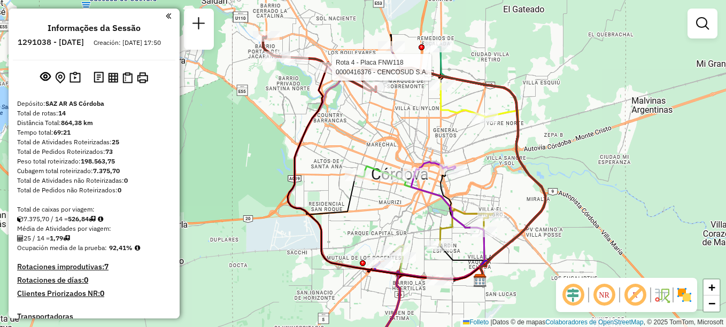
select select "**********"
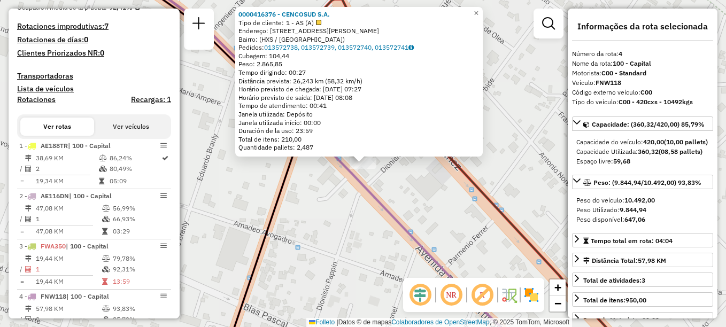
scroll to position [532, 0]
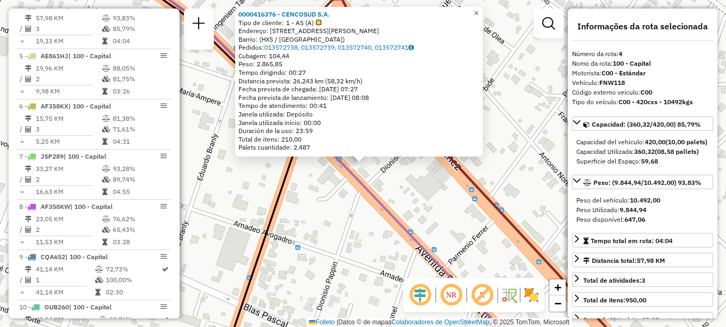
click at [479, 9] on span "×" at bounding box center [476, 13] width 5 height 9
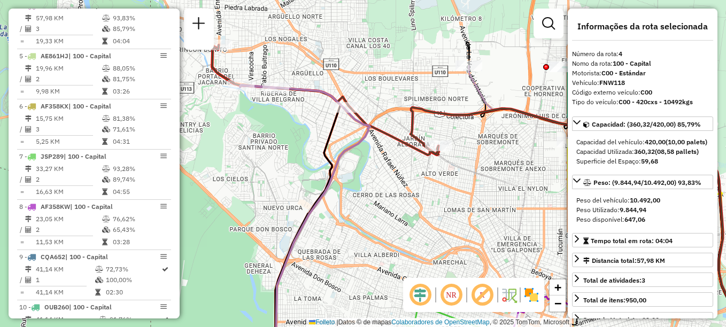
click at [435, 140] on div "Janela de atendimento Grade de atendimento Capacidade Transportadoras Veículos …" at bounding box center [363, 163] width 726 height 327
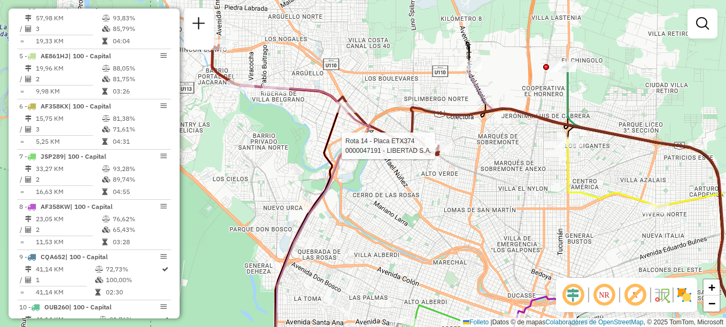
scroll to position [792, 0]
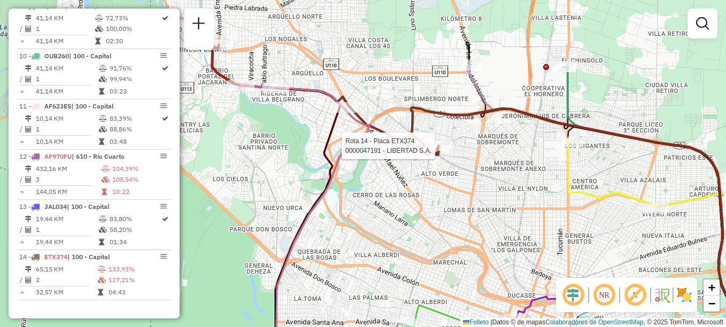
select select "**********"
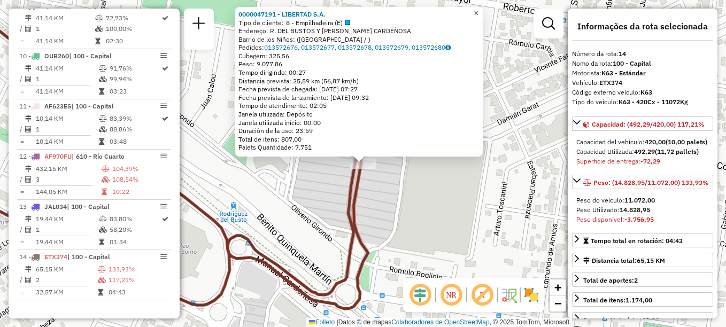
click at [483, 12] on link "×" at bounding box center [476, 13] width 13 height 13
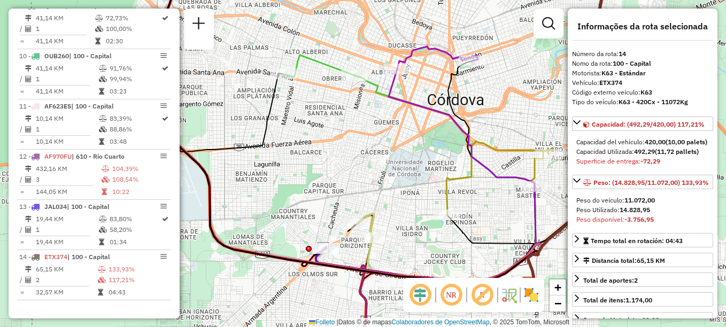
drag, startPoint x: 341, startPoint y: 213, endPoint x: 467, endPoint y: 243, distance: 129.7
click at [467, 243] on icon at bounding box center [490, 248] width 87 height 67
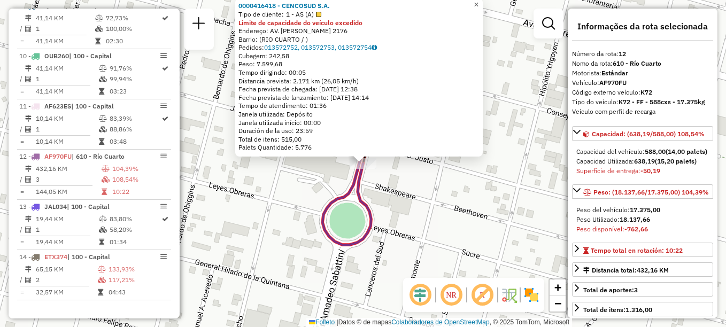
click at [483, 7] on link "×" at bounding box center [476, 4] width 13 height 13
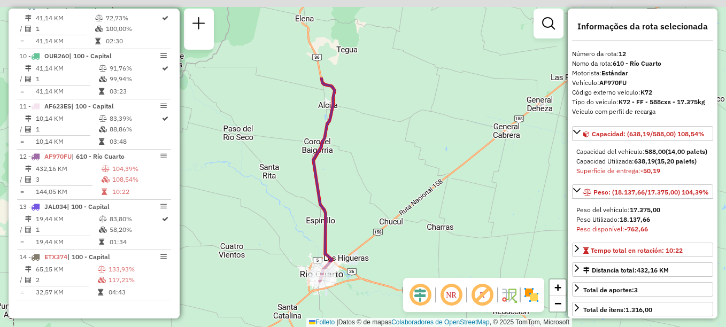
drag, startPoint x: 415, startPoint y: 125, endPoint x: 354, endPoint y: 280, distance: 167.3
click at [355, 279] on div "Janela de atendimento Grade de atendimento Capacidade Transportadoras Veículos …" at bounding box center [363, 163] width 726 height 327
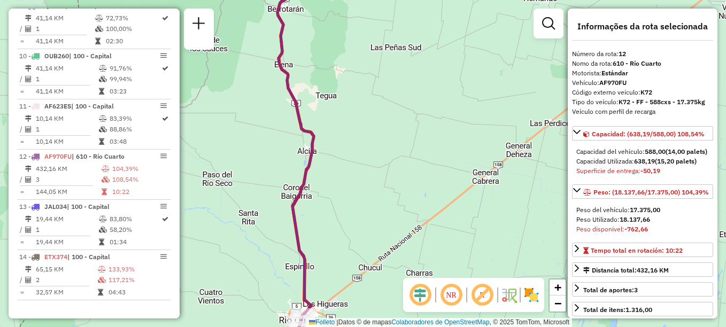
drag, startPoint x: 353, startPoint y: 147, endPoint x: 385, endPoint y: 273, distance: 130.2
click at [383, 268] on div "Janela de atendimento Grade de atendimento Capacidade Transportadoras Veículos …" at bounding box center [363, 163] width 726 height 327
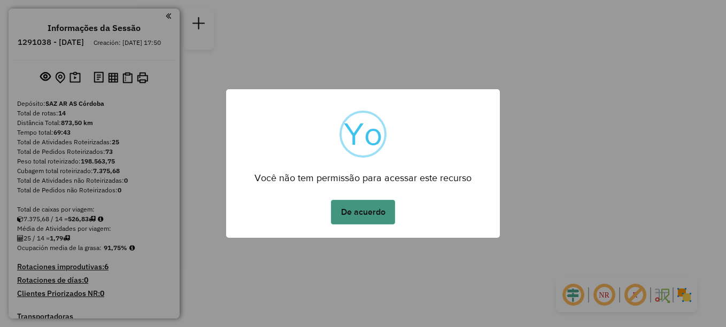
click at [364, 214] on button "De acuerdo" at bounding box center [363, 212] width 64 height 25
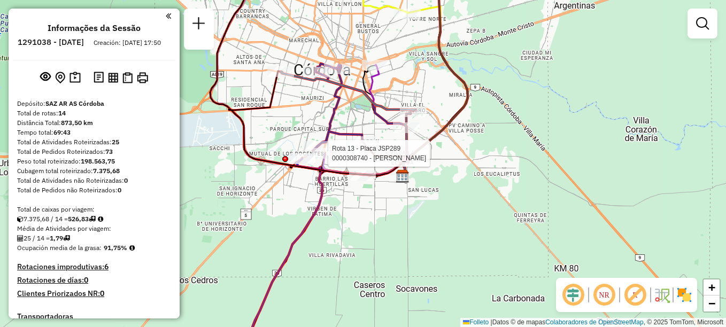
select select "**********"
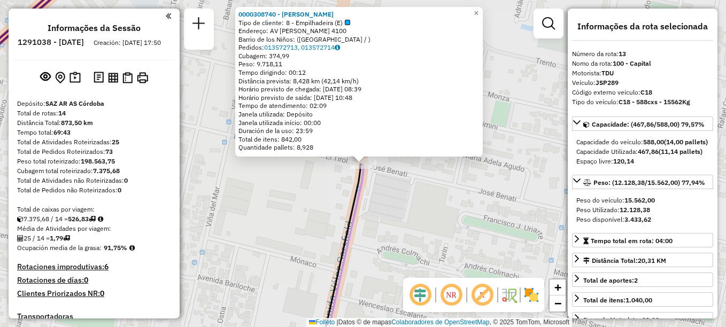
scroll to position [792, 0]
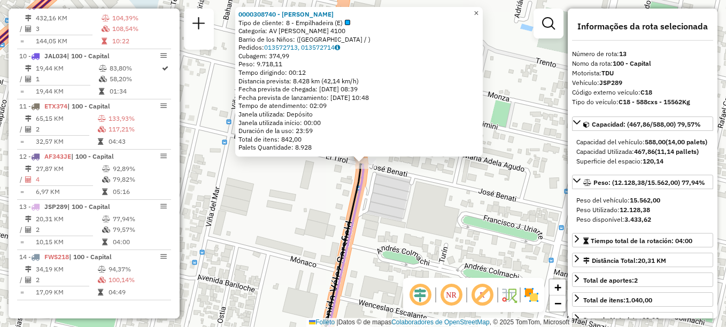
drag, startPoint x: 487, startPoint y: 12, endPoint x: 476, endPoint y: 22, distance: 14.8
click at [479, 12] on span "×" at bounding box center [476, 13] width 5 height 9
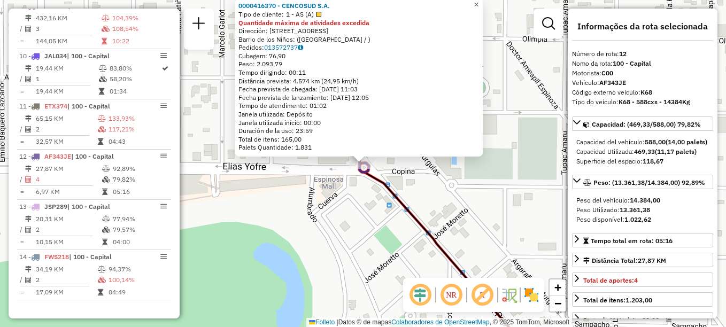
click at [479, 3] on span "×" at bounding box center [476, 4] width 5 height 9
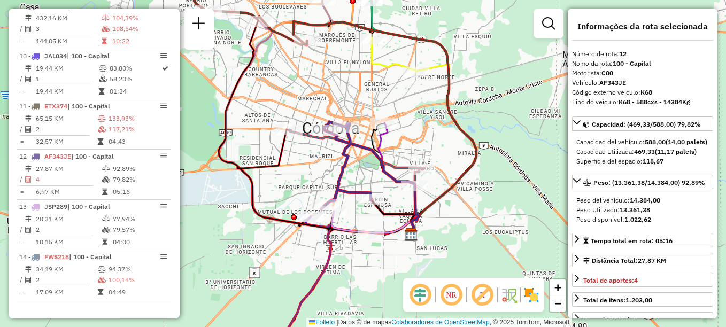
drag, startPoint x: 440, startPoint y: 148, endPoint x: 414, endPoint y: 110, distance: 46.1
click at [414, 110] on div "Janela de atendimento Grade de atendimento Capacidade Transportadoras Veículos …" at bounding box center [363, 163] width 726 height 327
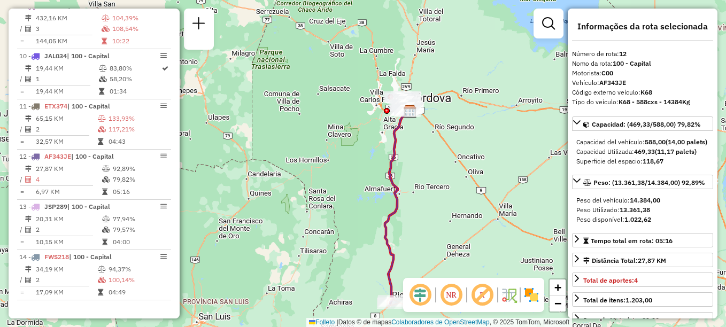
drag, startPoint x: 409, startPoint y: 225, endPoint x: 401, endPoint y: 176, distance: 49.2
click at [401, 176] on div "Janela de atendimento Grade de atendimento Capacidade Transportadoras Veículos …" at bounding box center [363, 163] width 726 height 327
